Goal: Information Seeking & Learning: Find specific page/section

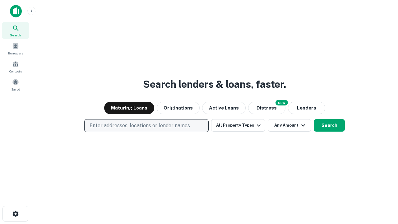
click at [146, 126] on p "Enter addresses, locations or lender names" at bounding box center [140, 125] width 100 height 7
type input "**********"
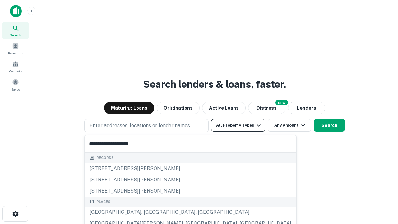
click at [149, 212] on div "[GEOGRAPHIC_DATA], [GEOGRAPHIC_DATA], [GEOGRAPHIC_DATA]" at bounding box center [191, 211] width 212 height 11
click at [238, 125] on button "All Property Types" at bounding box center [238, 125] width 54 height 12
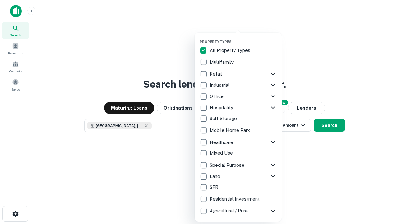
click at [243, 38] on button "button" at bounding box center [243, 38] width 87 height 0
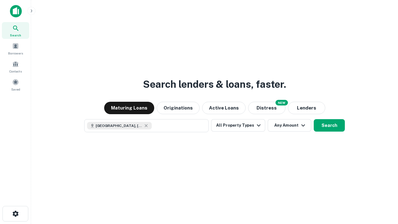
scroll to position [10, 0]
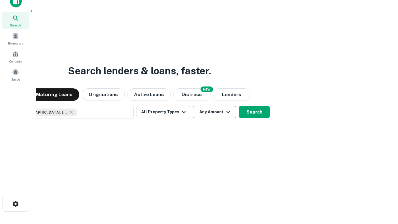
click at [193, 106] on button "Any Amount" at bounding box center [215, 112] width 44 height 12
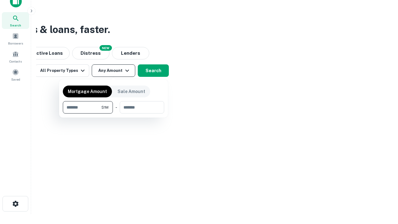
type input "*******"
click at [113, 113] on button "button" at bounding box center [113, 113] width 101 height 0
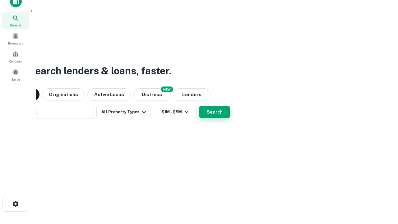
click at [199, 106] on button "Search" at bounding box center [214, 112] width 31 height 12
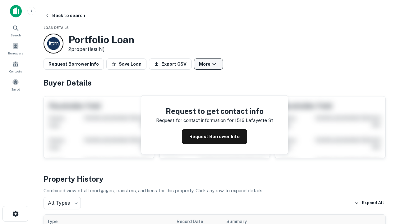
click at [208, 64] on button "More" at bounding box center [208, 63] width 29 height 11
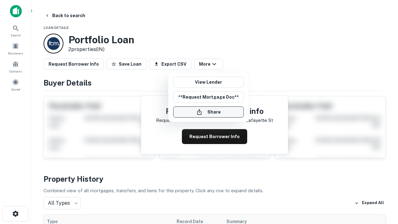
click at [208, 112] on button "Share" at bounding box center [208, 111] width 71 height 11
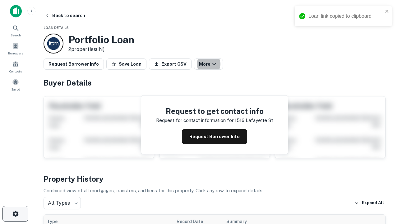
click at [15, 214] on icon "button" at bounding box center [15, 213] width 7 height 7
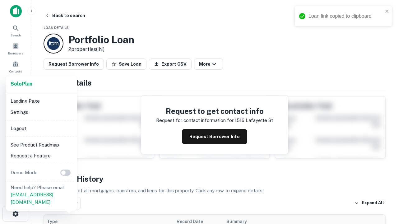
click at [41, 128] on li "Logout" at bounding box center [41, 128] width 67 height 11
